Goal: Contribute content

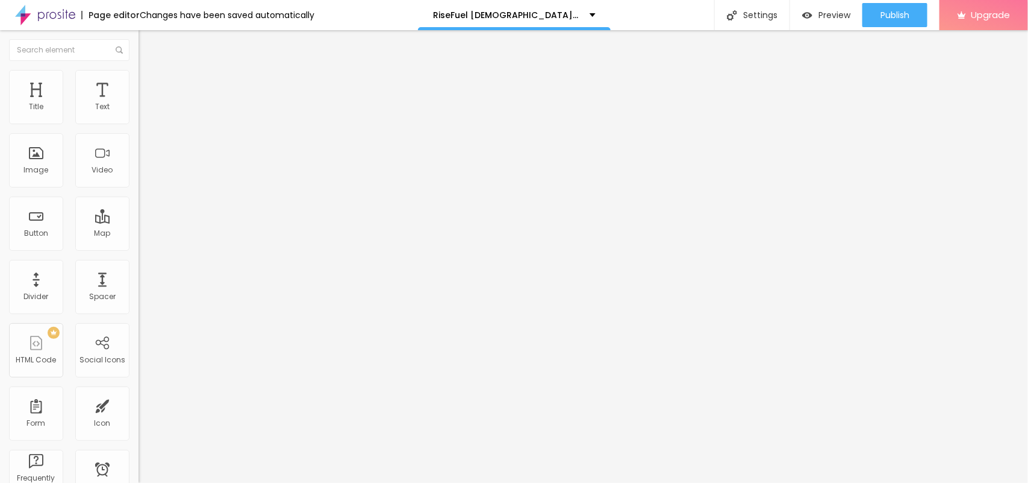
click at [139, 114] on span "Heading 2" at bounding box center [166, 106] width 54 height 15
click at [139, 125] on span "Heading 3" at bounding box center [162, 118] width 46 height 14
click at [139, 104] on span "Heading 1" at bounding box center [168, 95] width 59 height 17
click at [149, 104] on span "Heading 1" at bounding box center [178, 95] width 59 height 17
click at [139, 104] on span "Add image" at bounding box center [163, 98] width 49 height 10
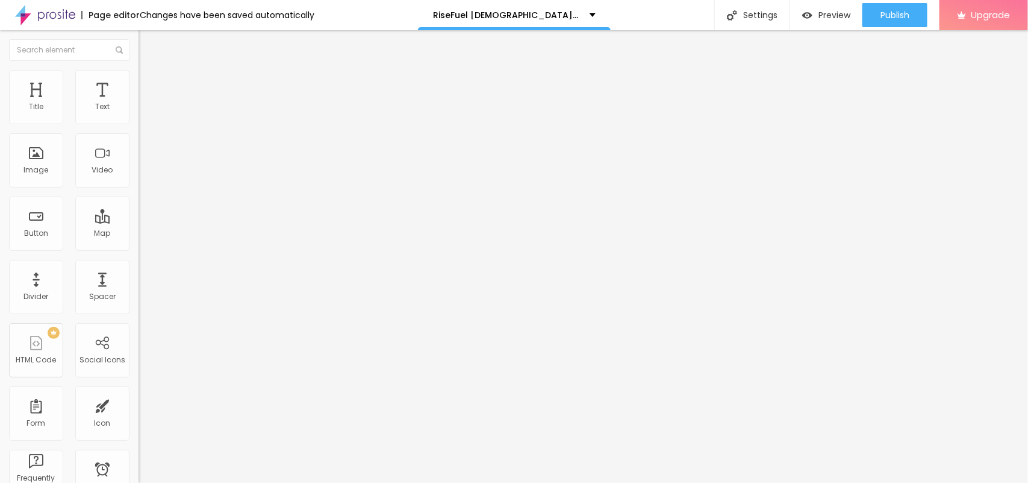
click at [889, 24] on div "Publish" at bounding box center [895, 15] width 29 height 24
